Goal: Task Accomplishment & Management: Complete application form

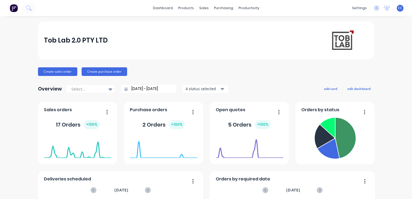
drag, startPoint x: 623, startPoint y: 3, endPoint x: 282, endPoint y: 75, distance: 348.3
click at [282, 75] on div "Create sales order Create purchase order" at bounding box center [206, 71] width 336 height 9
click at [240, 8] on div "productivity" at bounding box center [249, 8] width 26 height 8
click at [220, 28] on link "Sales Orders" at bounding box center [230, 25] width 71 height 11
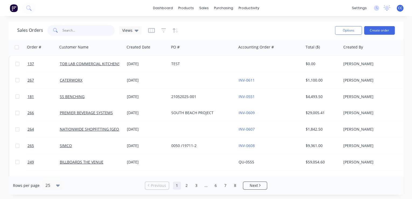
click at [86, 32] on input "text" at bounding box center [88, 30] width 52 height 11
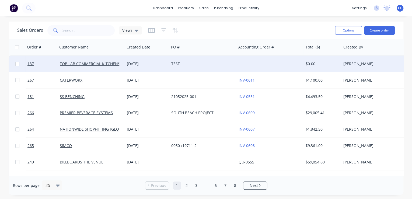
click at [105, 66] on div "TOB LAB COMMERCIAL KITCHENS PTY LTD" at bounding box center [91, 64] width 67 height 16
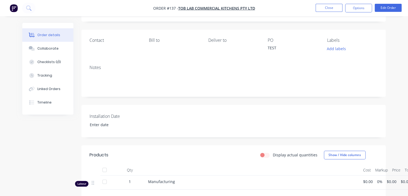
scroll to position [43, 0]
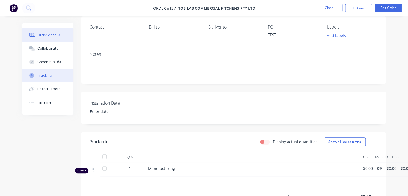
click at [53, 77] on button "Tracking" at bounding box center [47, 75] width 51 height 13
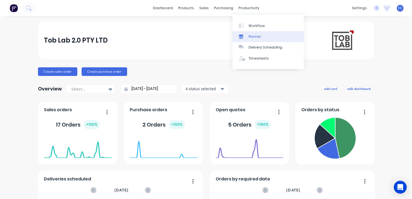
click at [266, 39] on link "Planner" at bounding box center [267, 36] width 71 height 11
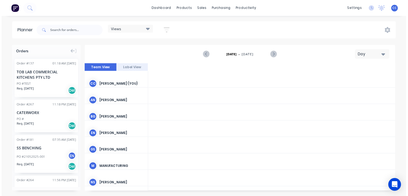
scroll to position [0, 775]
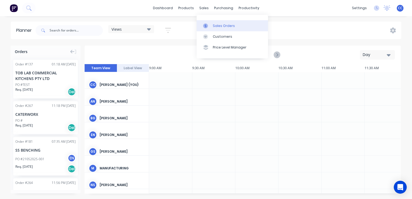
click at [213, 23] on div "Sales Orders" at bounding box center [224, 25] width 22 height 5
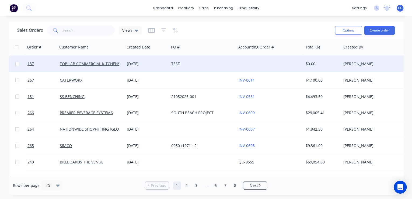
click at [177, 60] on div "TEST" at bounding box center [202, 64] width 67 height 16
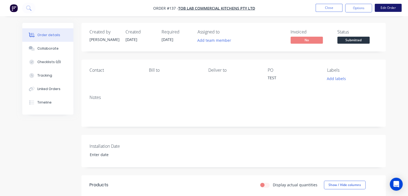
click at [390, 9] on button "Edit Order" at bounding box center [388, 8] width 27 height 8
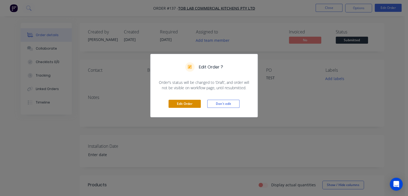
click at [191, 102] on button "Edit Order" at bounding box center [185, 104] width 32 height 8
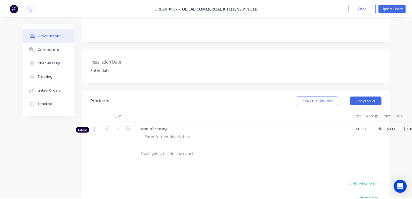
scroll to position [108, 0]
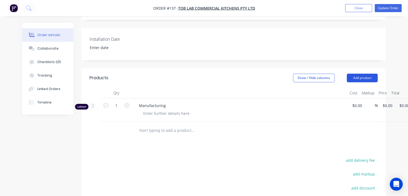
click at [367, 78] on button "Add product" at bounding box center [362, 77] width 31 height 9
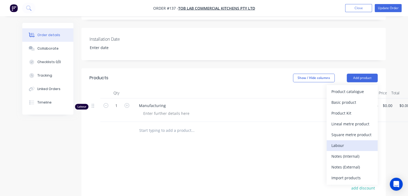
click at [360, 148] on div "Labour" at bounding box center [352, 145] width 41 height 8
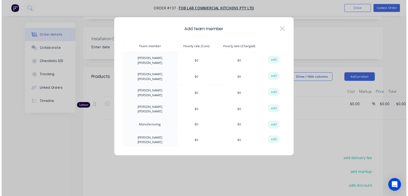
scroll to position [22, 0]
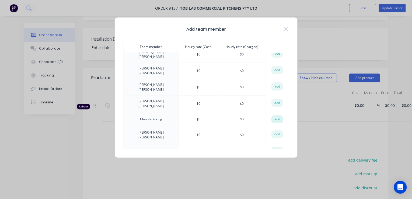
click at [273, 115] on button "add" at bounding box center [277, 119] width 12 height 8
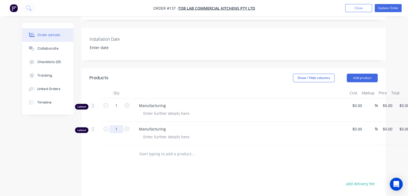
click at [118, 110] on input "1" at bounding box center [117, 105] width 14 height 8
type input "2"
click at [264, 167] on div "Products Show / Hide columns Add product Qty Cost Markup Price Total Labour 1 M…" at bounding box center [234, 180] width 305 height 224
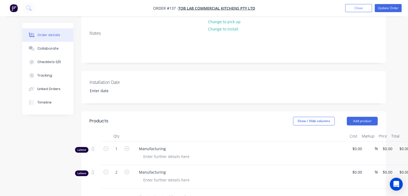
scroll to position [86, 0]
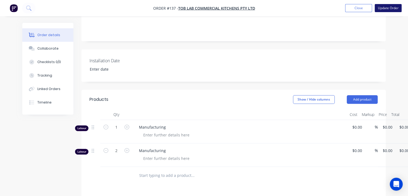
click at [387, 8] on button "Update Order" at bounding box center [388, 8] width 27 height 8
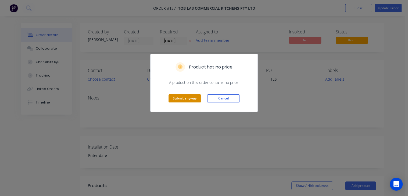
click at [192, 99] on button "Submit anyway" at bounding box center [185, 98] width 32 height 8
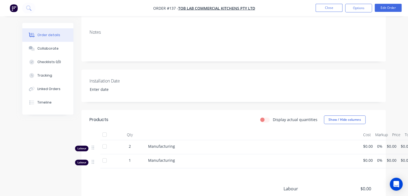
scroll to position [65, 0]
click at [390, 9] on button "Edit Order" at bounding box center [388, 8] width 27 height 8
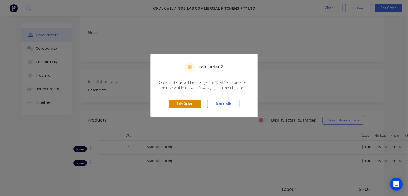
click at [190, 105] on button "Edit Order" at bounding box center [185, 104] width 32 height 8
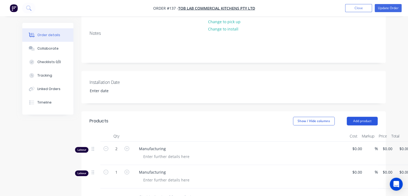
click at [364, 121] on button "Add product" at bounding box center [362, 120] width 31 height 9
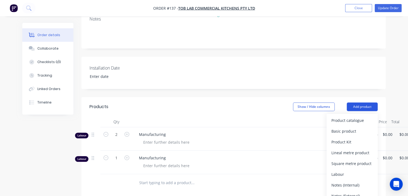
scroll to position [86, 0]
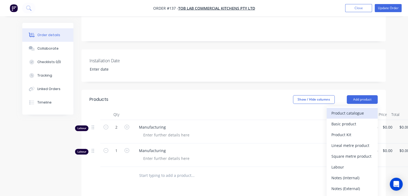
click at [351, 112] on div "Product catalogue" at bounding box center [352, 113] width 41 height 8
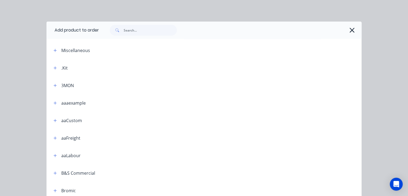
click at [78, 66] on div at bounding box center [215, 67] width 294 height 7
click at [62, 67] on div ".Kit" at bounding box center [64, 68] width 6 height 6
click at [54, 68] on icon "button" at bounding box center [55, 67] width 3 height 3
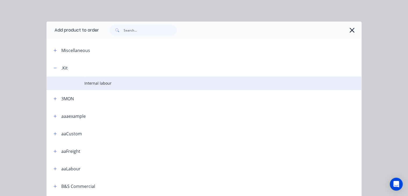
click at [108, 86] on td "Internal labour" at bounding box center [222, 82] width 277 height 13
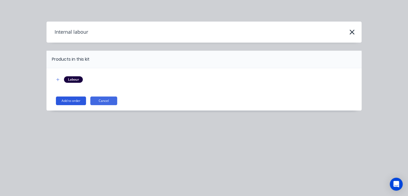
click at [68, 98] on button "Add to order" at bounding box center [71, 100] width 30 height 9
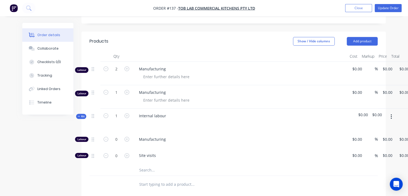
scroll to position [151, 0]
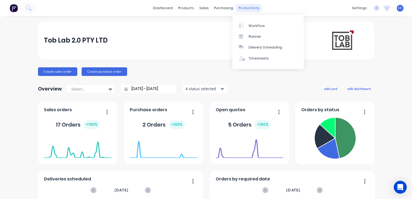
click at [246, 8] on div "productivity" at bounding box center [249, 8] width 26 height 8
click at [267, 59] on link "Timesheets" at bounding box center [267, 58] width 71 height 11
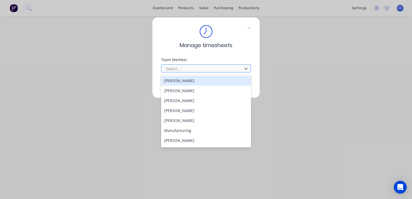
click at [193, 69] on div at bounding box center [202, 68] width 74 height 7
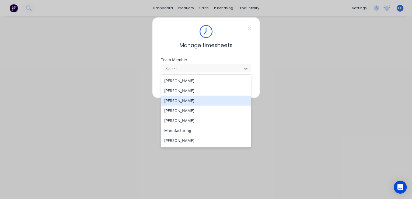
click at [193, 105] on div "[PERSON_NAME]" at bounding box center [206, 101] width 90 height 10
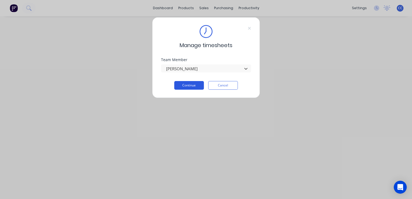
click at [193, 87] on button "Continue" at bounding box center [189, 85] width 30 height 9
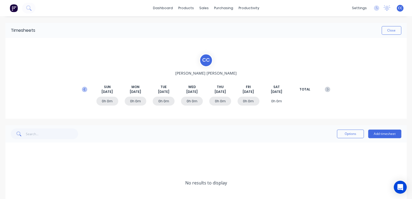
click at [83, 89] on icon at bounding box center [84, 89] width 2 height 3
click at [11, 150] on icon at bounding box center [12, 151] width 3 height 4
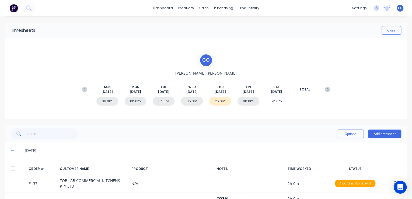
scroll to position [16, 0]
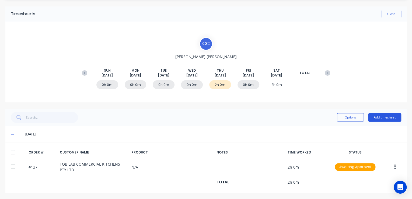
click at [387, 119] on button "Add timesheet" at bounding box center [384, 117] width 33 height 9
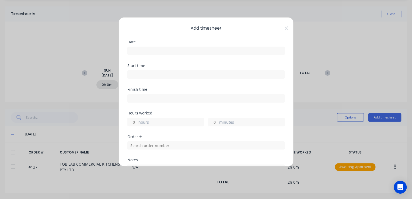
click at [187, 47] on input at bounding box center [206, 51] width 157 height 8
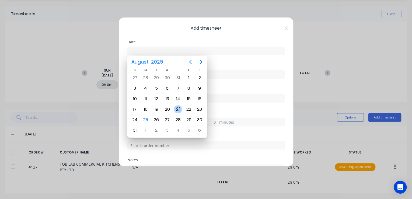
click at [178, 109] on div "21" at bounding box center [178, 109] width 8 height 8
type input "21/08/2025"
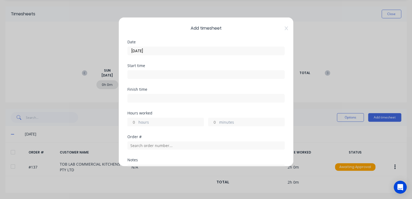
click at [156, 71] on input at bounding box center [206, 74] width 157 height 8
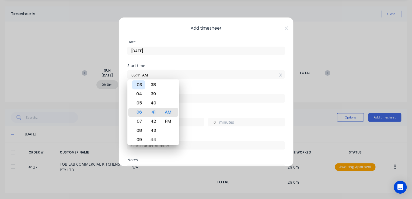
click at [140, 85] on div "03" at bounding box center [138, 84] width 13 height 9
click at [171, 120] on div "PM" at bounding box center [167, 121] width 13 height 9
type input "03:41 PM"
click at [209, 109] on div "Finish time" at bounding box center [205, 99] width 157 height 24
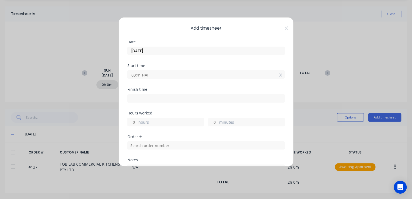
click at [168, 100] on input at bounding box center [206, 98] width 157 height 8
type input "09:41 AM"
type input "-6"
type input "0"
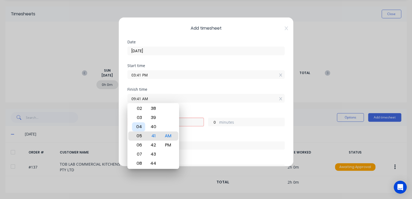
type input "05:41 AM"
type input "-10"
click at [140, 128] on div "04" at bounding box center [138, 126] width 13 height 9
type input "04:41 AM"
type input "-11"
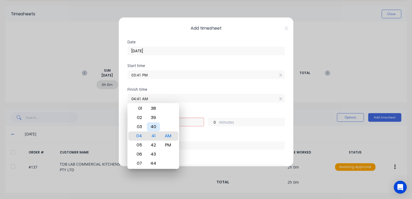
click at [153, 128] on div "40" at bounding box center [153, 126] width 13 height 9
type input "04:40 AM"
type input "-1"
click at [165, 143] on div "PM" at bounding box center [167, 144] width 13 height 9
type input "04:40 PM"
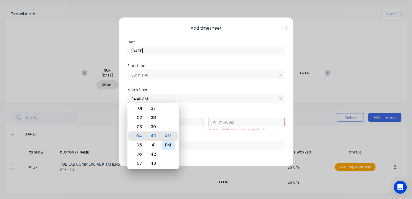
type input "0"
type input "59"
click at [204, 110] on div "Finish time 04:40 PM" at bounding box center [205, 99] width 157 height 24
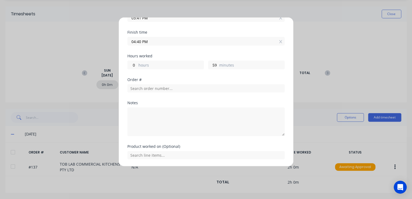
scroll to position [65, 0]
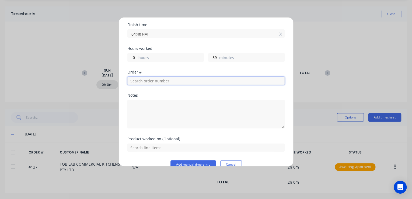
click at [183, 81] on input "text" at bounding box center [205, 81] width 157 height 8
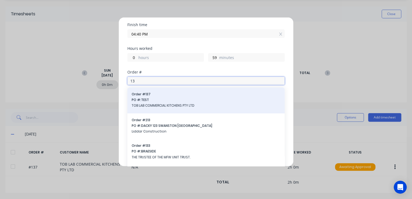
type input "13"
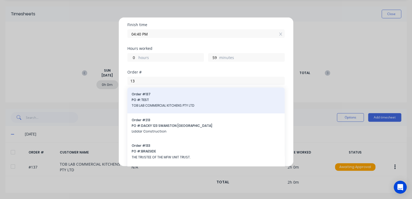
click at [180, 103] on span "TOB LAB COMMERCIAL KITCHENS PTY LTD" at bounding box center [206, 105] width 149 height 5
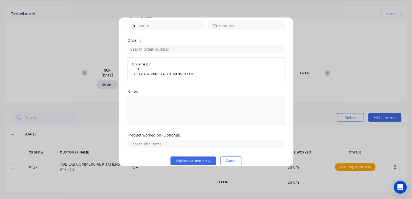
scroll to position [102, 0]
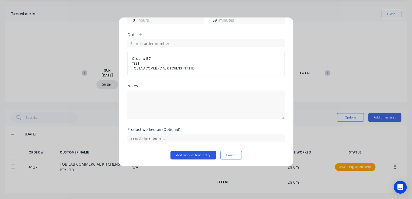
click at [201, 154] on button "Add manual time entry" at bounding box center [192, 155] width 45 height 9
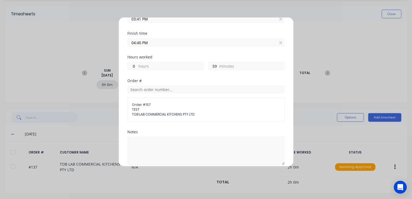
scroll to position [0, 0]
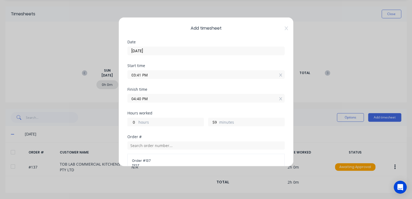
click at [158, 51] on input "21/08/2025" at bounding box center [206, 51] width 157 height 8
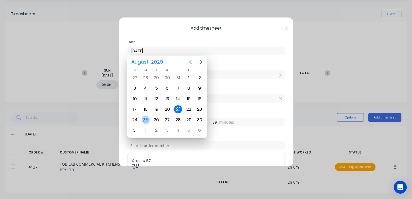
click at [144, 118] on div "25" at bounding box center [146, 120] width 8 height 8
type input "25/08/2025"
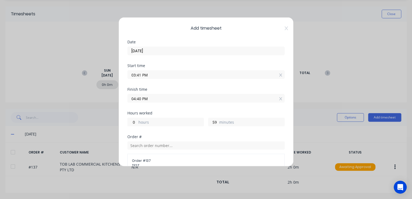
click at [163, 72] on input "03:41 PM" at bounding box center [206, 74] width 157 height 8
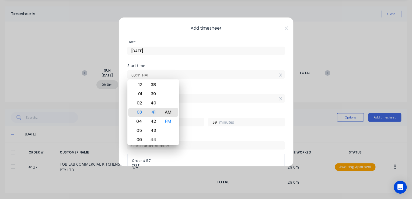
type input "03:41 AM"
type input "12"
type input "03:39 AM"
type input "13"
type input "1"
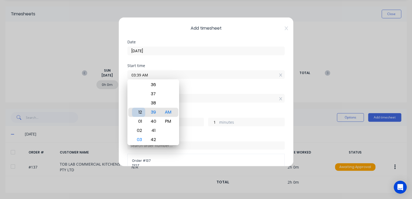
type input "12:39 AM"
type input "16"
type input "02:39 AM"
type input "14"
type input "04:39 AM"
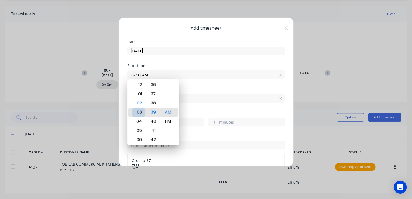
type input "12"
type input "05:39 AM"
type input "11"
click at [138, 140] on div "08" at bounding box center [138, 139] width 13 height 9
type input "08:39 AM"
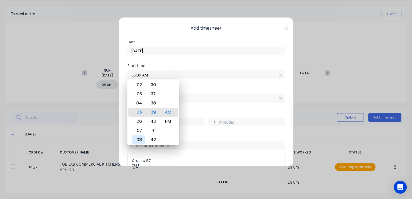
type input "8"
click at [218, 109] on div "Finish time 04:40 PM" at bounding box center [205, 99] width 157 height 24
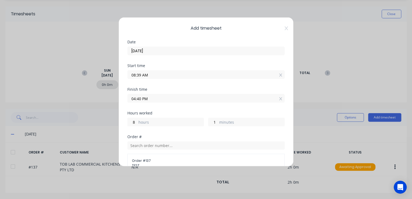
click at [178, 98] on input "04:40 PM" at bounding box center [206, 98] width 157 height 8
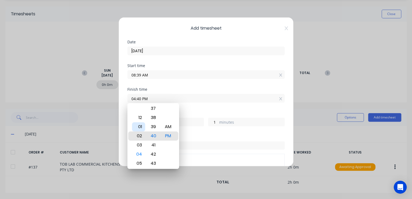
type input "02:40 PM"
type input "6"
type input "05:40 PM"
type input "9"
type input "06:40 PM"
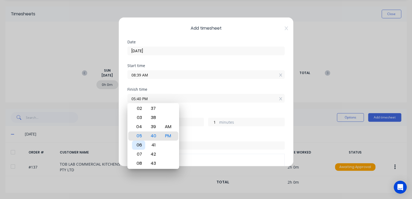
type input "10"
click at [138, 152] on div "08" at bounding box center [138, 154] width 13 height 9
type input "08:40 PM"
type input "12"
click at [169, 127] on div "AM" at bounding box center [167, 126] width 13 height 9
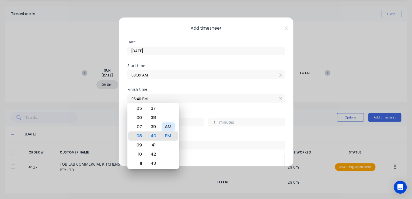
type input "08:40 AM"
type input "0"
click at [210, 89] on div "Finish time" at bounding box center [205, 89] width 157 height 4
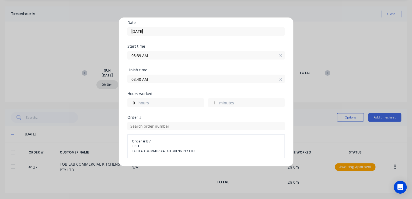
scroll to position [43, 0]
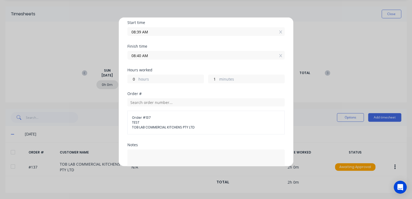
click at [153, 55] on input "08:40 AM" at bounding box center [206, 55] width 157 height 8
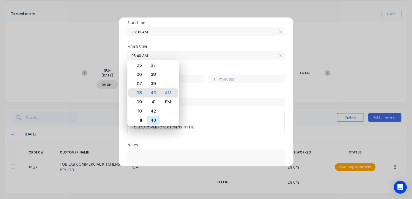
click at [152, 120] on div "43" at bounding box center [153, 120] width 13 height 9
type input "08:43 AM"
type input "4"
click at [210, 93] on div "Order #" at bounding box center [205, 94] width 157 height 4
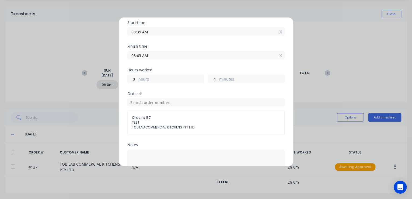
click at [162, 58] on input "08:43 AM" at bounding box center [206, 55] width 157 height 8
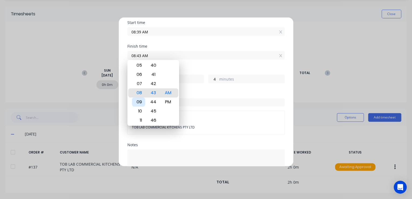
click at [137, 100] on div "09" at bounding box center [138, 101] width 13 height 9
type input "09:43 AM"
type input "1"
click at [210, 89] on div "Hours worked 1 hours 4 minutes" at bounding box center [205, 80] width 157 height 24
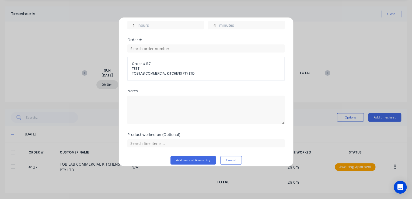
scroll to position [102, 0]
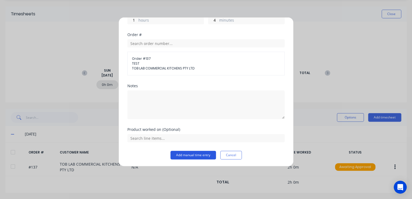
click at [200, 156] on button "Add manual time entry" at bounding box center [192, 155] width 45 height 9
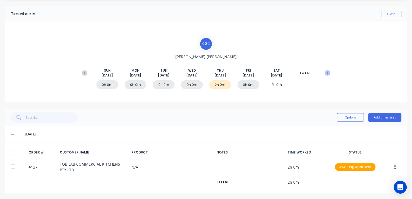
click at [324, 72] on icon at bounding box center [326, 72] width 5 height 5
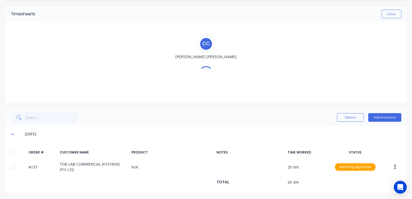
scroll to position [0, 0]
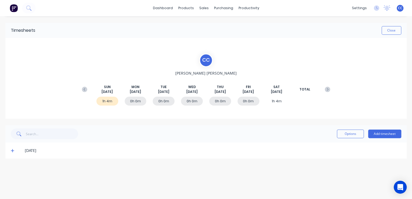
click at [11, 152] on icon at bounding box center [12, 151] width 3 height 4
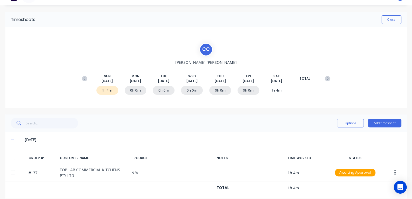
scroll to position [16, 0]
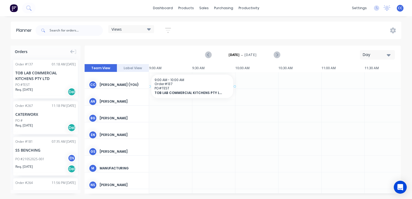
scroll to position [0, 768]
drag, startPoint x: 38, startPoint y: 73, endPoint x: 164, endPoint y: 75, distance: 126.2
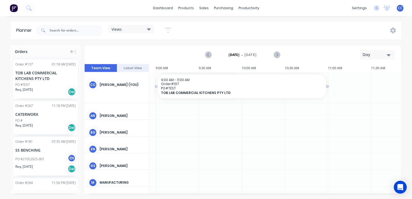
drag, startPoint x: 241, startPoint y: 86, endPoint x: 320, endPoint y: 86, distance: 78.8
click at [372, 54] on div "Day" at bounding box center [374, 55] width 25 height 6
click at [369, 91] on div "Month" at bounding box center [367, 90] width 53 height 11
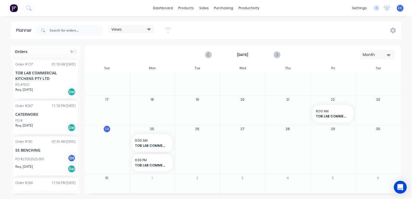
scroll to position [65, 0]
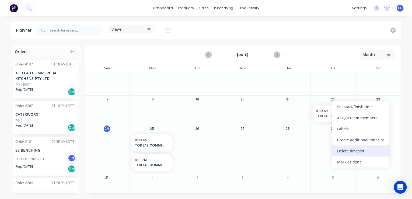
click at [359, 153] on div "Delete timeslot" at bounding box center [360, 150] width 58 height 11
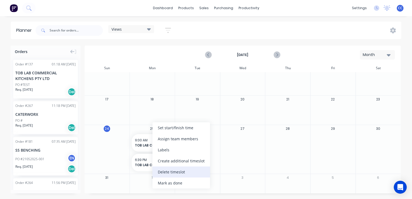
click at [175, 173] on div "Delete timeslot" at bounding box center [181, 171] width 58 height 11
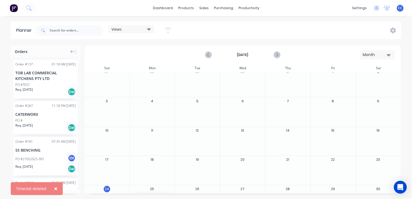
scroll to position [0, 0]
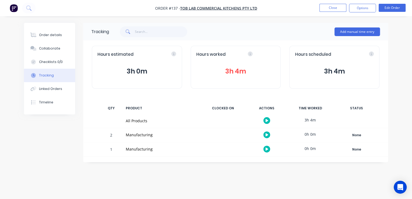
click at [248, 54] on icon at bounding box center [250, 53] width 5 height 5
drag, startPoint x: 250, startPoint y: 55, endPoint x: 254, endPoint y: 56, distance: 4.4
click at [250, 55] on icon at bounding box center [249, 54] width 1 height 2
click at [258, 58] on div "Hours worked 3h 4m" at bounding box center [235, 67] width 90 height 43
click at [249, 74] on button "3h 4m" at bounding box center [235, 71] width 79 height 10
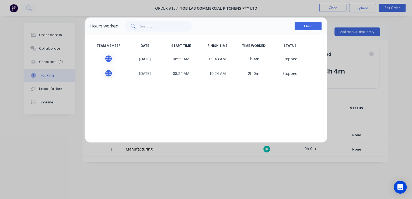
click at [311, 28] on button "Close" at bounding box center [307, 26] width 27 height 8
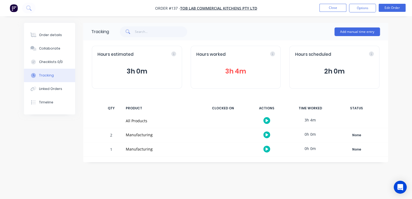
click at [249, 33] on div "Add manual time entry" at bounding box center [244, 32] width 271 height 16
